Goal: Find specific page/section: Find specific page/section

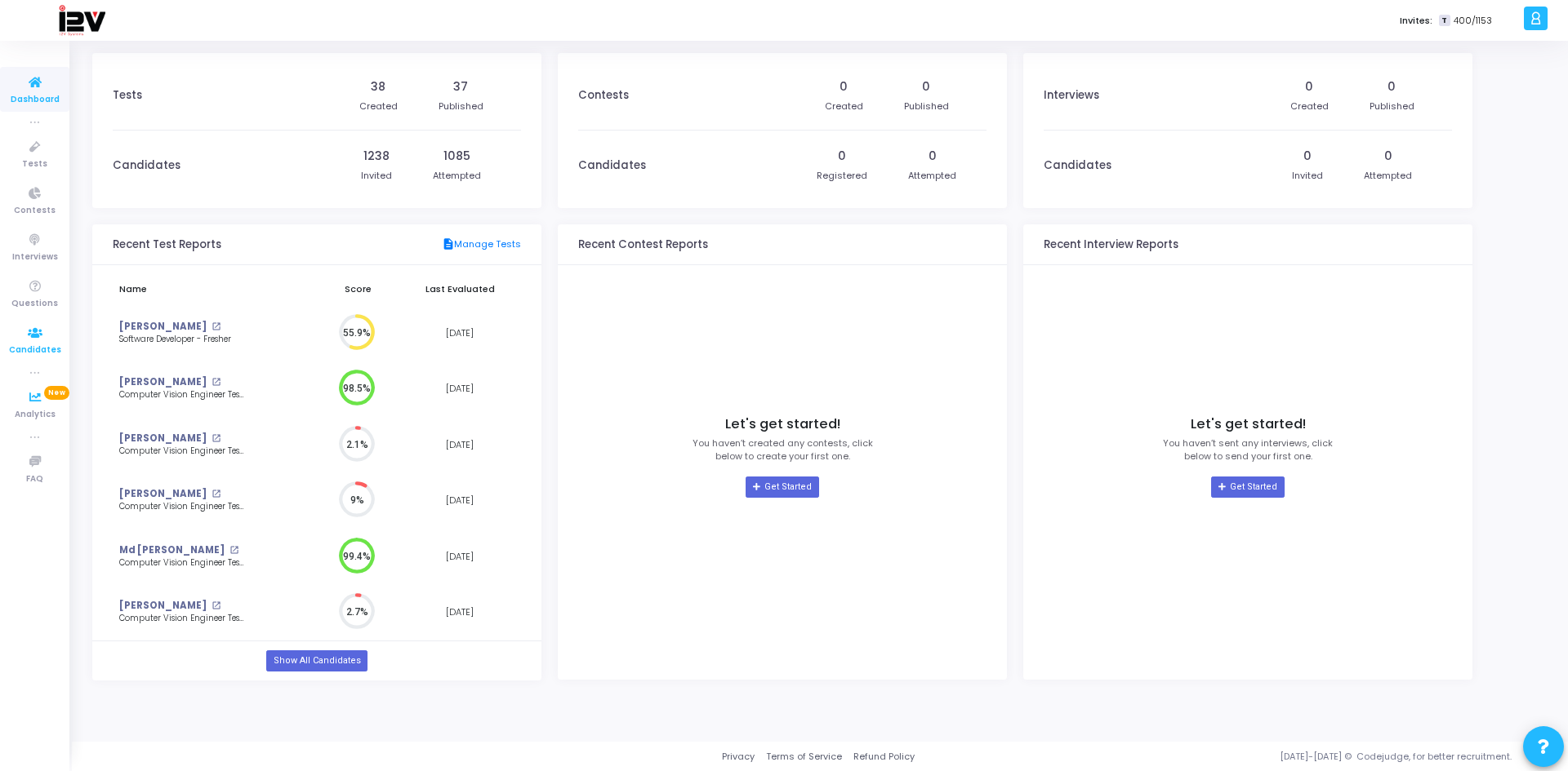
click at [38, 336] on icon at bounding box center [35, 333] width 34 height 21
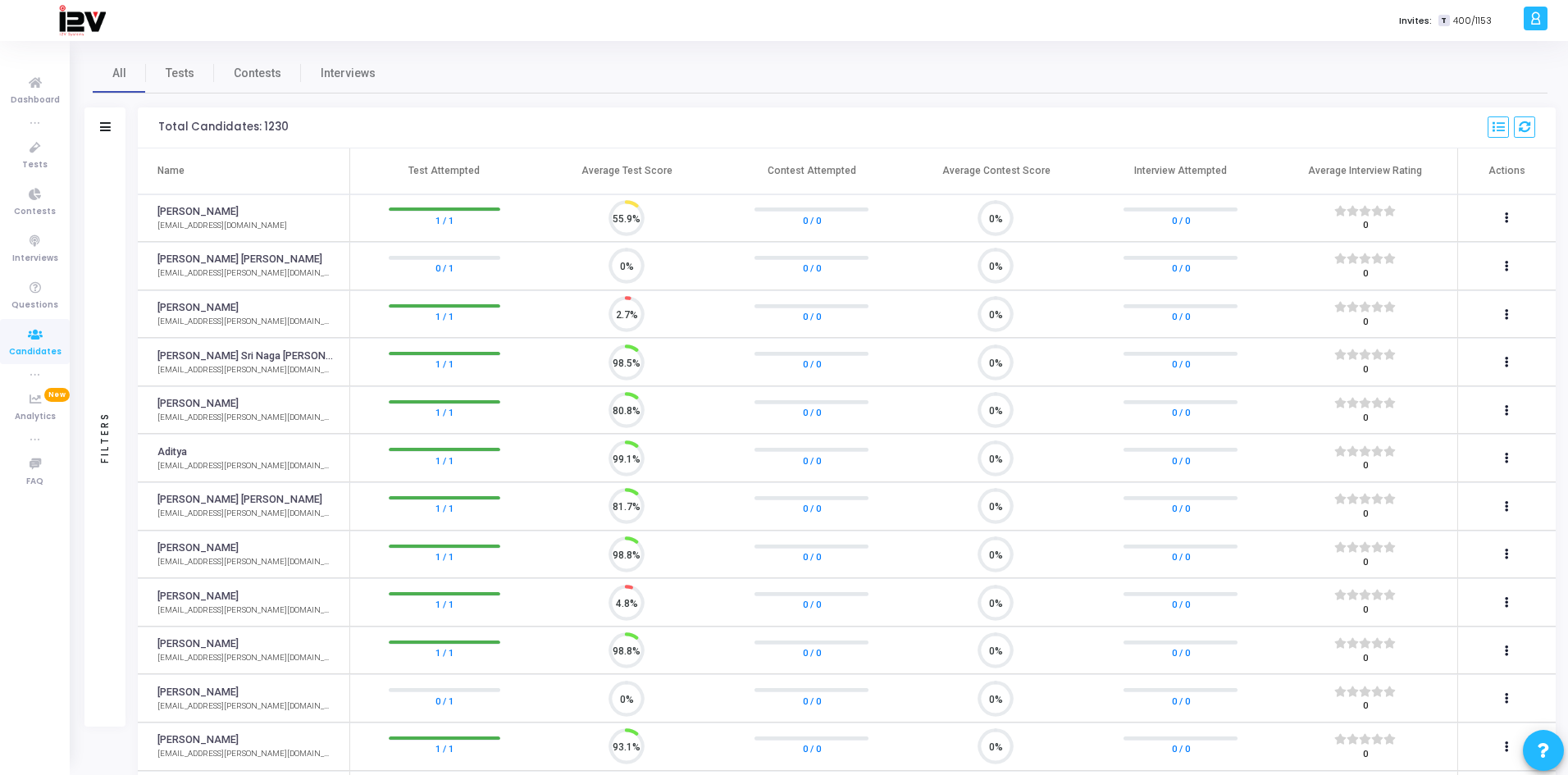
scroll to position [34, 42]
click at [187, 76] on span "Tests" at bounding box center [180, 74] width 28 height 17
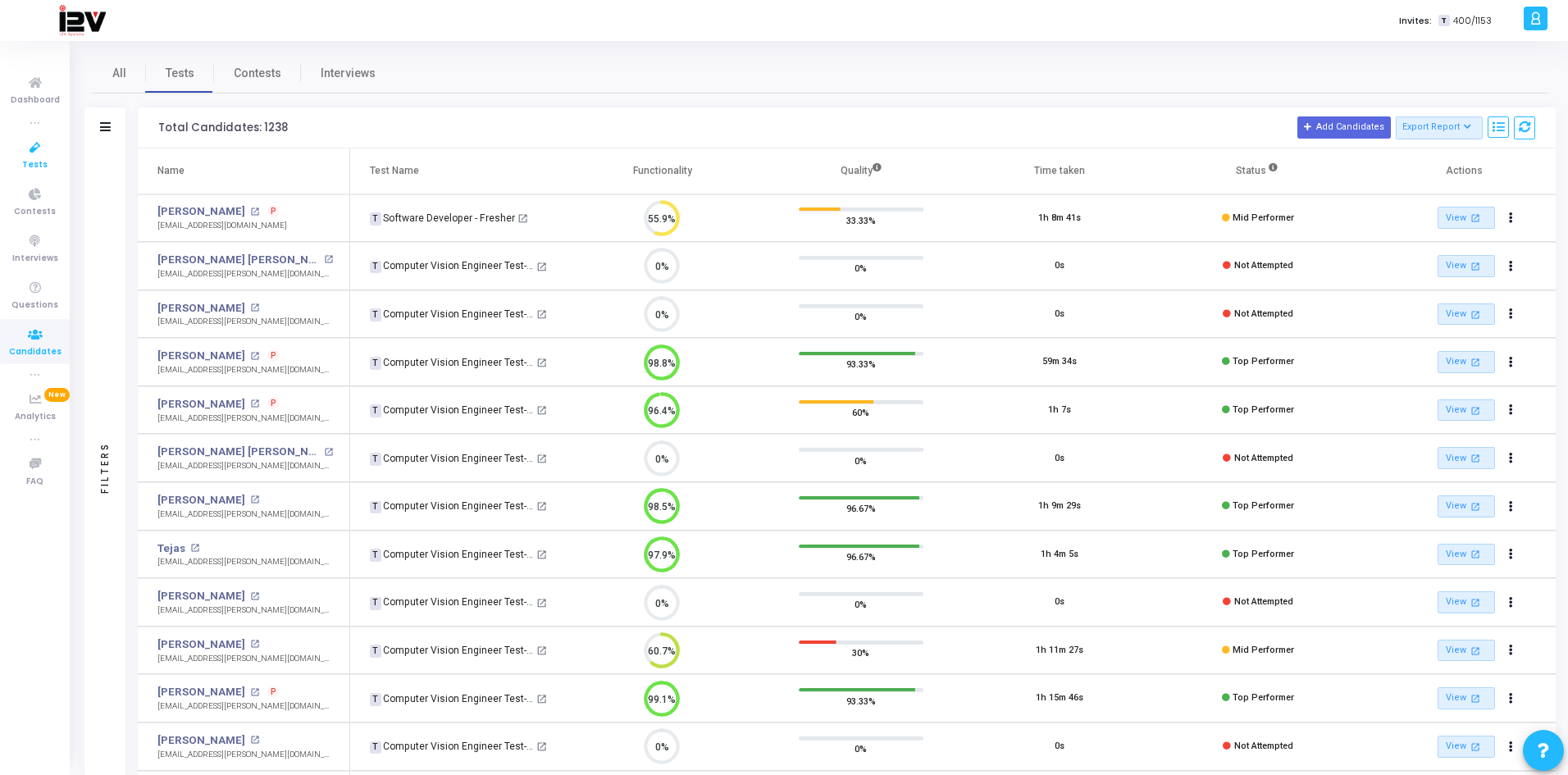
click at [41, 161] on span "Tests" at bounding box center [34, 165] width 26 height 14
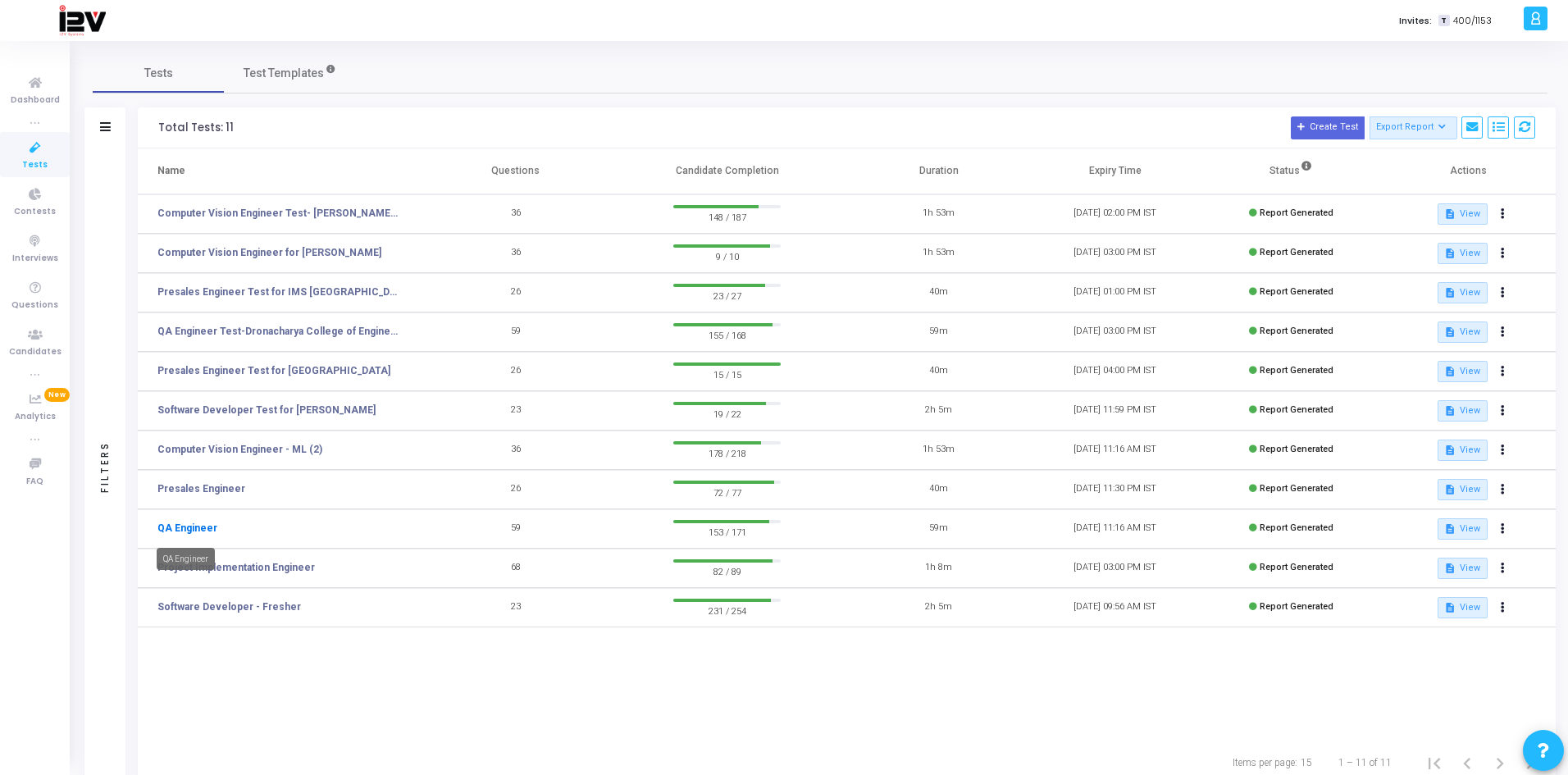
click at [171, 524] on link "QA Engineer" at bounding box center [186, 529] width 60 height 15
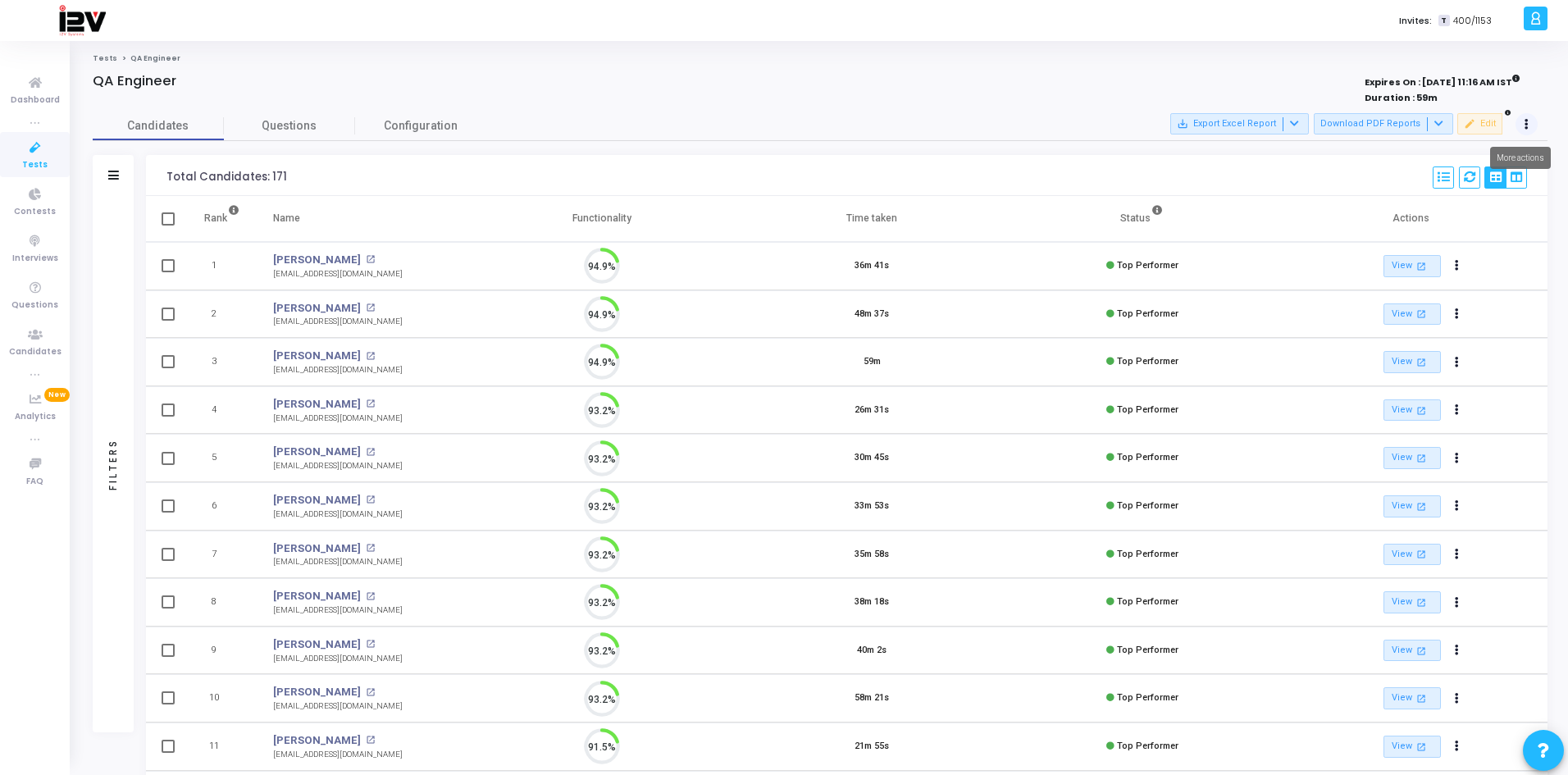
click at [1534, 127] on button at bounding box center [1527, 125] width 23 height 23
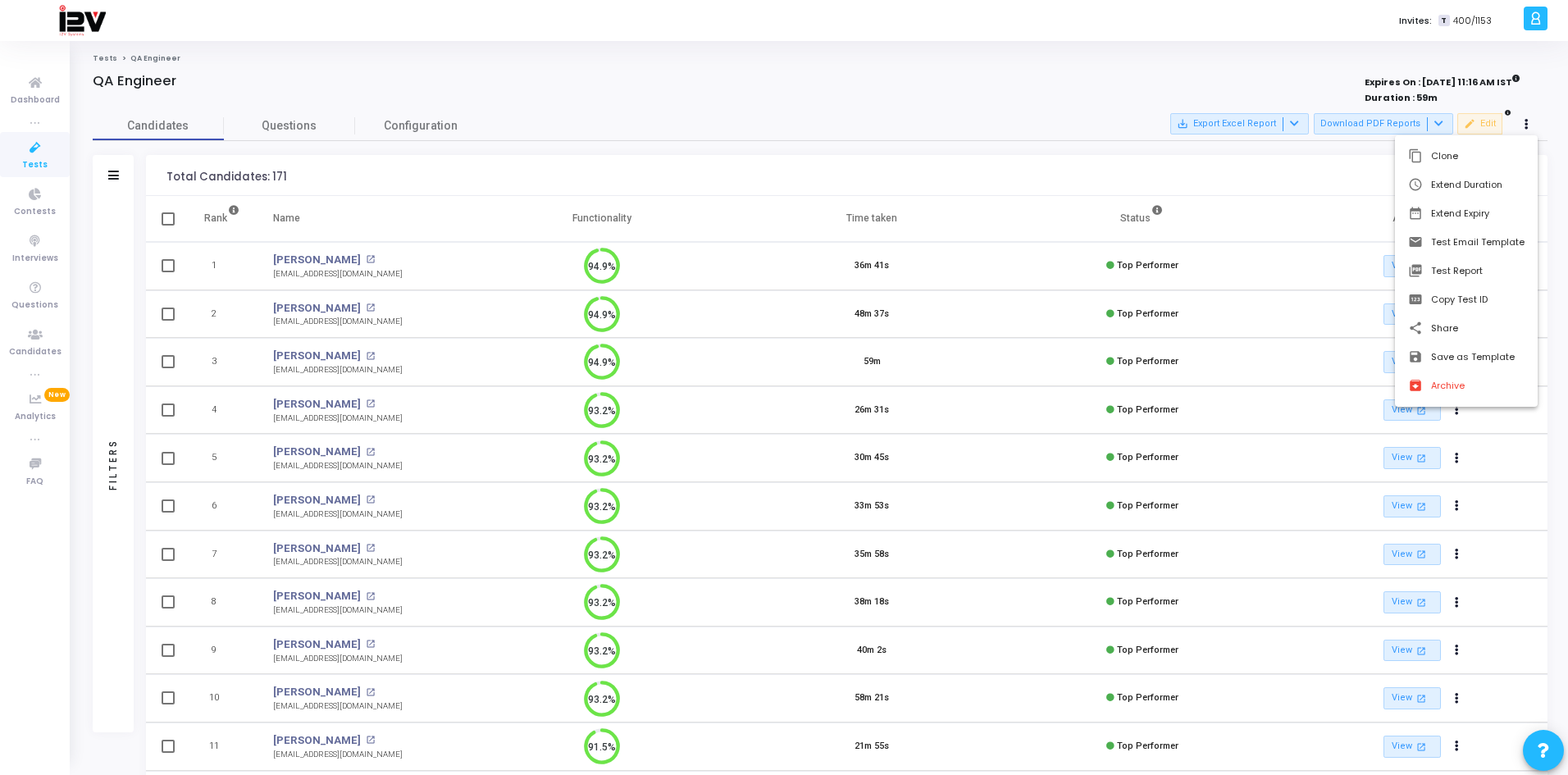
click at [843, 67] on div at bounding box center [784, 387] width 1568 height 775
